Goal: Task Accomplishment & Management: Manage account settings

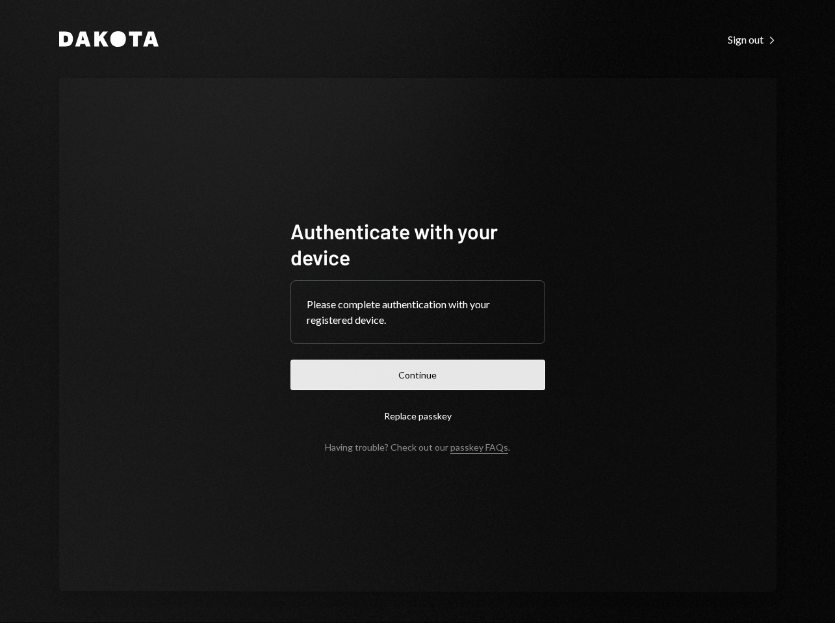
click at [423, 376] on button "Continue" at bounding box center [417, 374] width 255 height 31
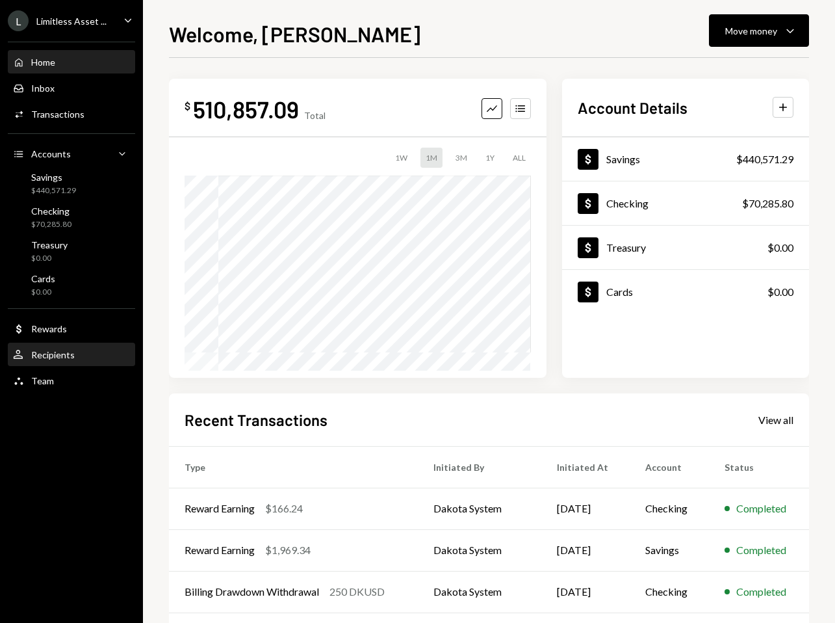
click at [42, 357] on div "Recipients" at bounding box center [53, 354] width 44 height 11
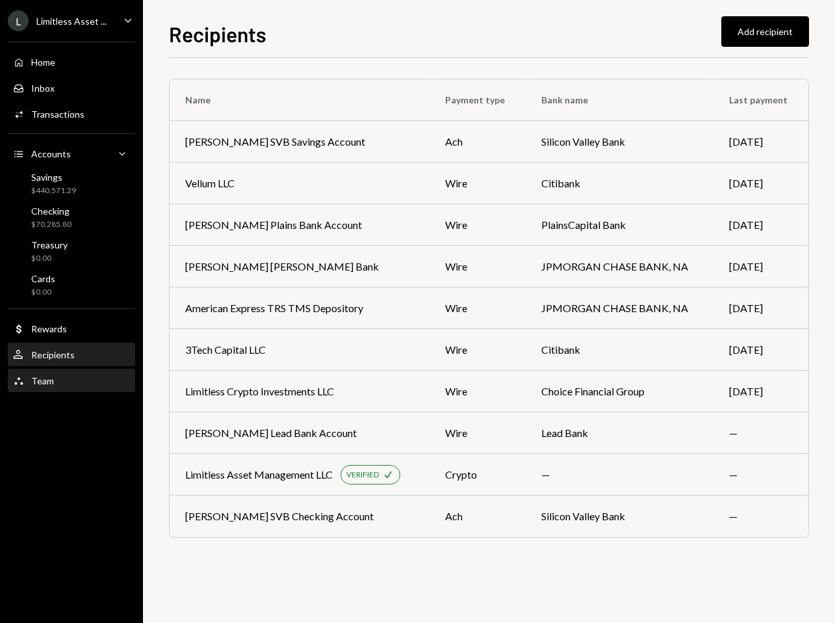
click at [41, 391] on div "Team Team" at bounding box center [71, 381] width 117 height 22
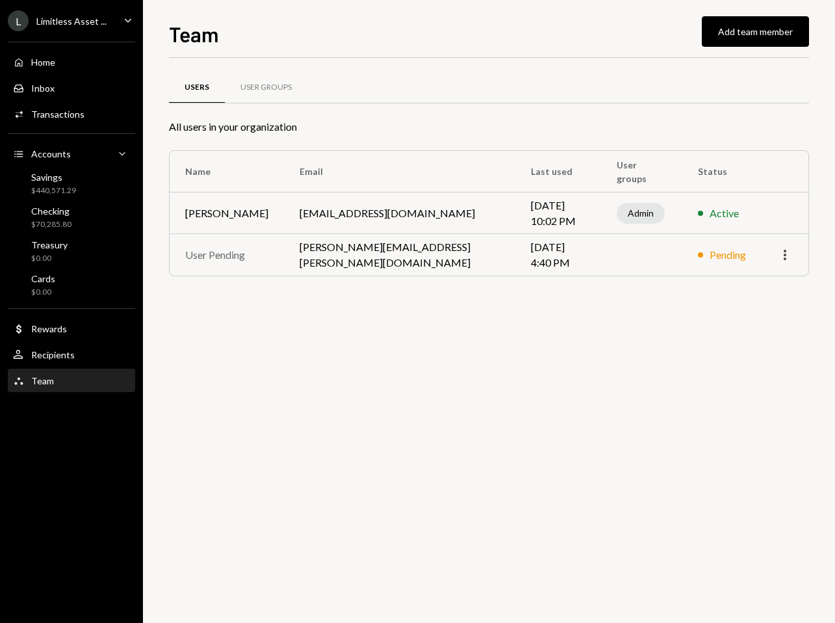
click at [786, 253] on icon "More" at bounding box center [785, 255] width 16 height 16
click at [763, 284] on div "Remove" at bounding box center [755, 282] width 65 height 23
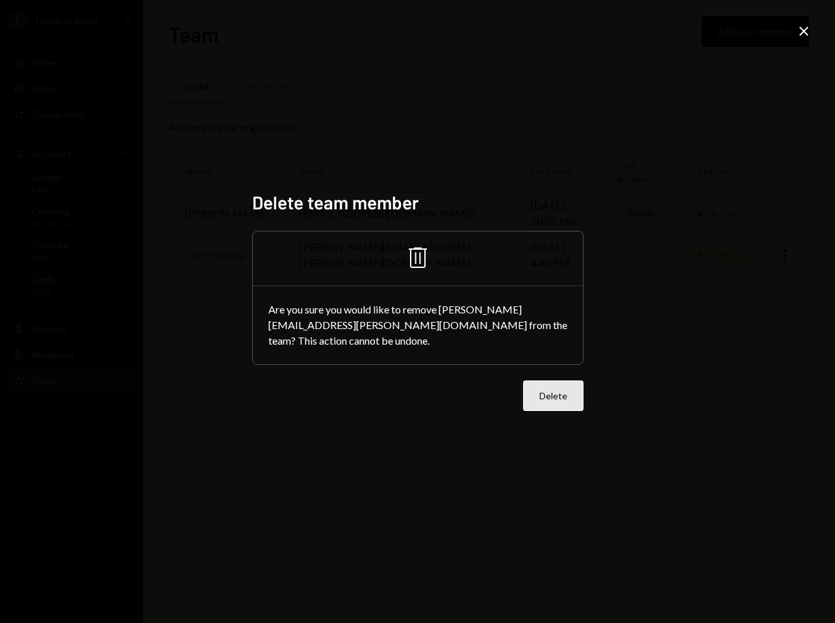
click at [552, 380] on button "Delete" at bounding box center [553, 395] width 60 height 31
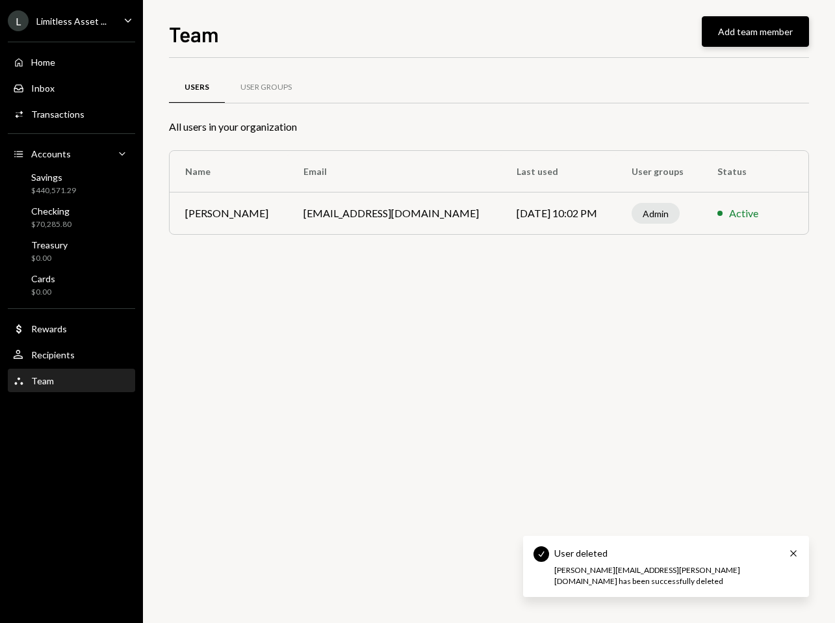
click at [737, 35] on button "Add team member" at bounding box center [755, 31] width 107 height 31
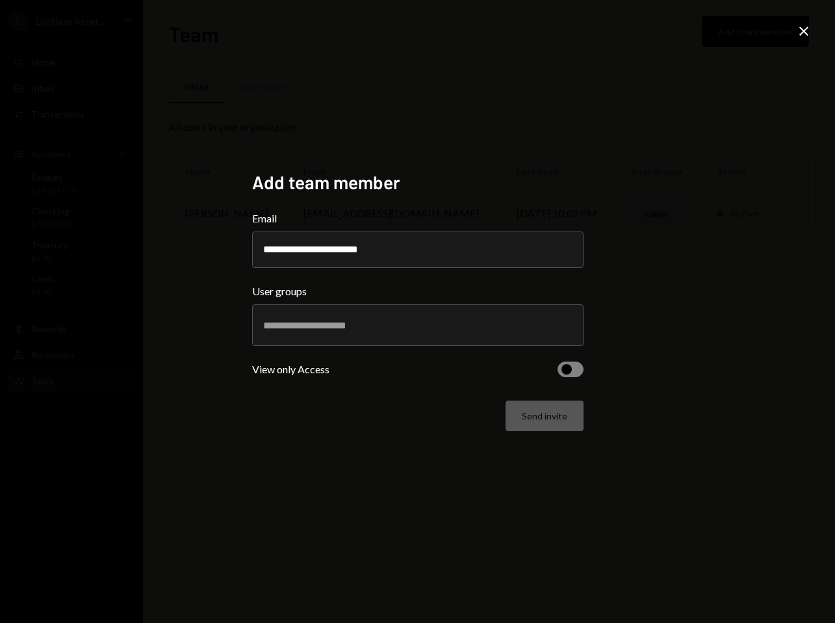
type input "**********"
click at [714, 318] on div "**********" at bounding box center [417, 311] width 835 height 623
click at [417, 324] on input "text" at bounding box center [417, 325] width 309 height 12
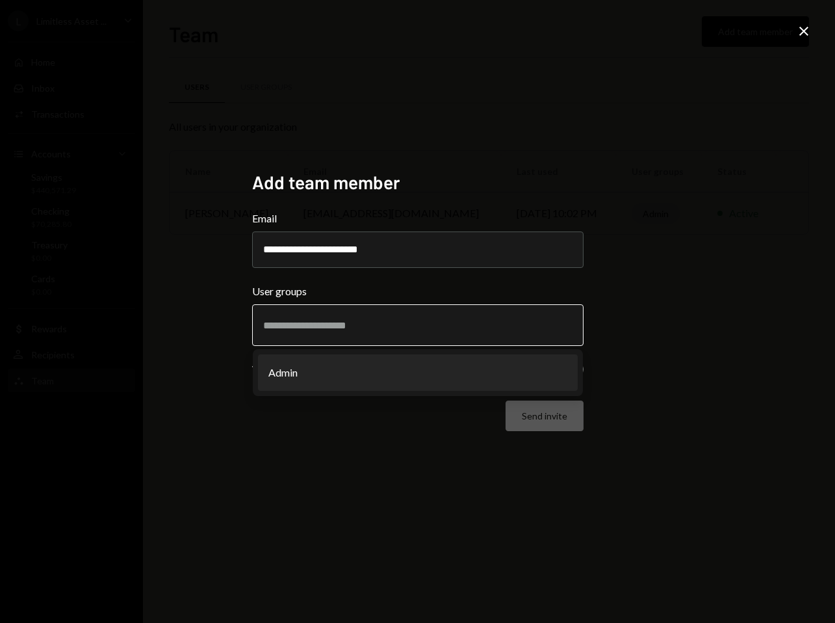
click at [355, 365] on li "Admin" at bounding box center [418, 372] width 320 height 36
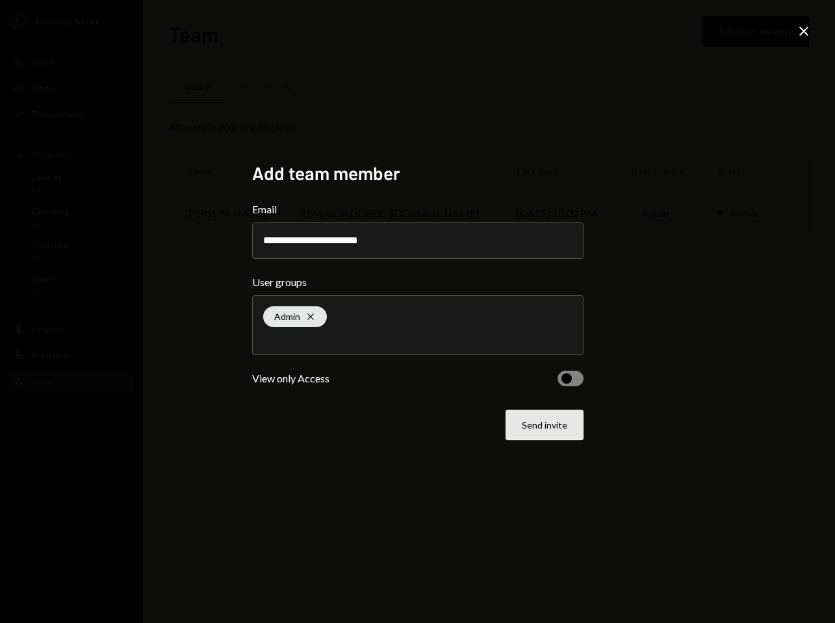
click at [531, 429] on button "Send invite" at bounding box center [545, 424] width 78 height 31
